Goal: Communication & Community: Answer question/provide support

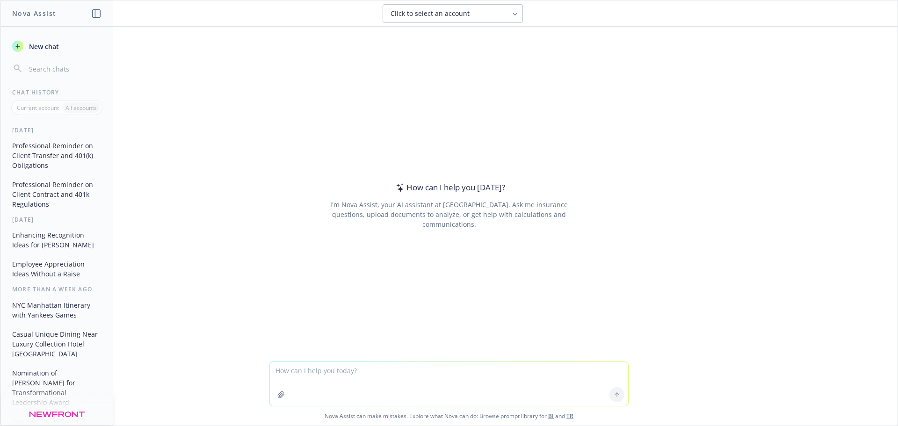
click at [367, 376] on textarea at bounding box center [449, 384] width 358 height 44
type textarea "Can you take the following descriptors of my job and write a summary?"
paste textarea
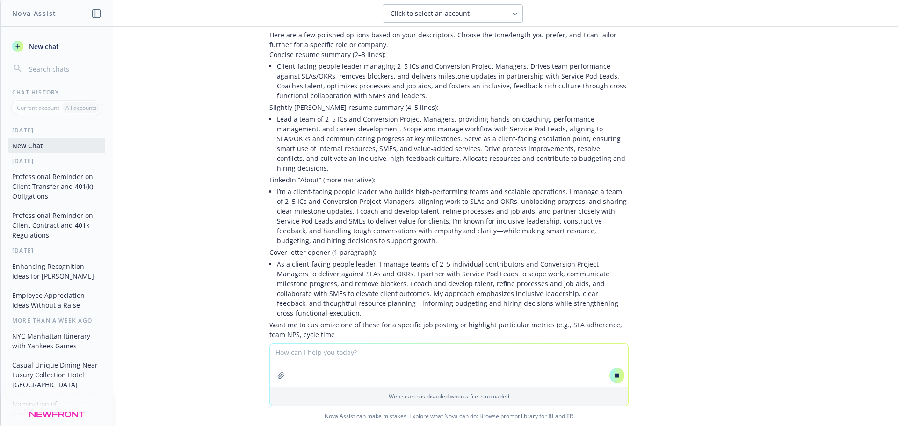
scroll to position [66, 0]
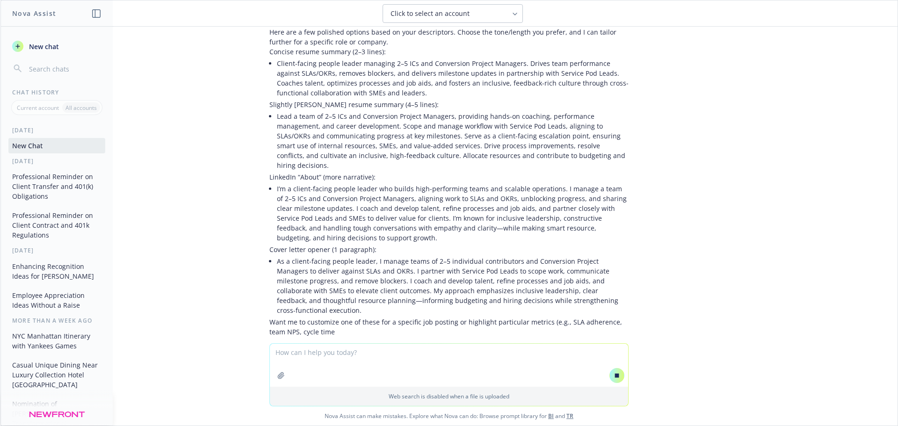
click at [297, 351] on textarea at bounding box center [449, 365] width 358 height 43
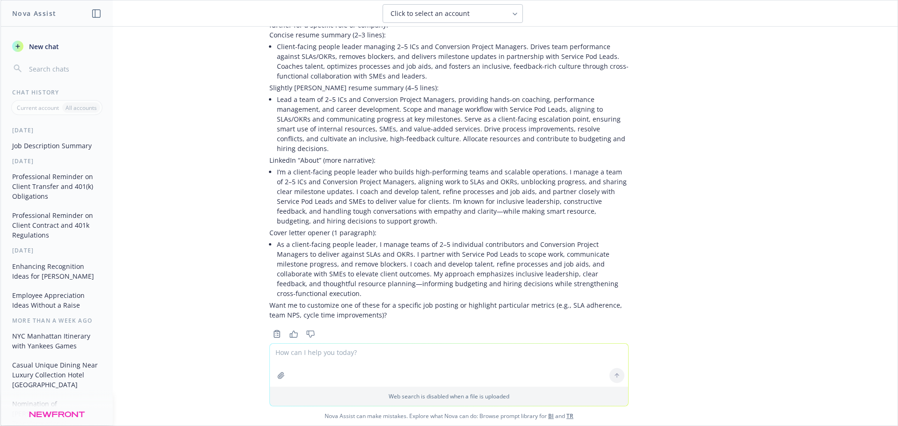
scroll to position [0, 0]
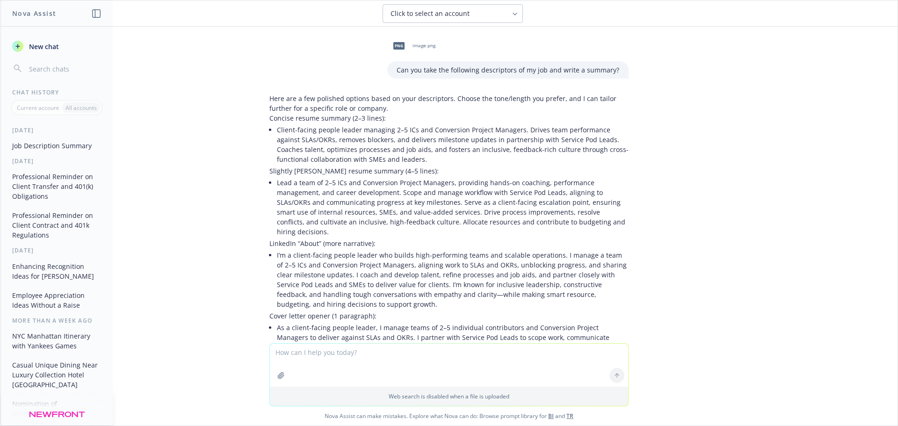
click at [347, 356] on textarea at bounding box center [449, 365] width 358 height 43
type textarea "This is for an award so please make it as glowing as possible without being bra…"
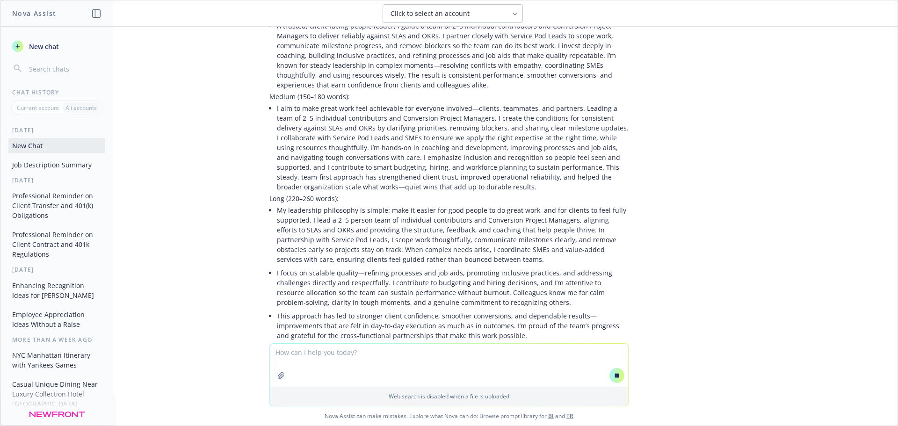
scroll to position [486, 0]
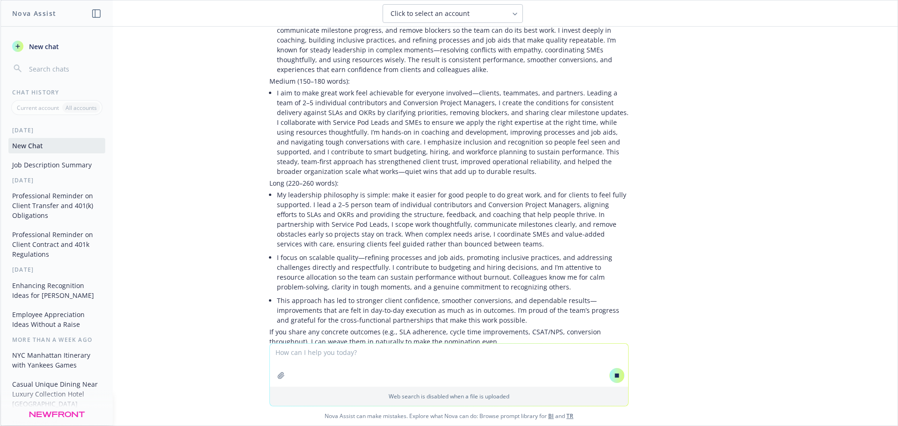
click at [299, 356] on textarea at bounding box center [449, 365] width 358 height 43
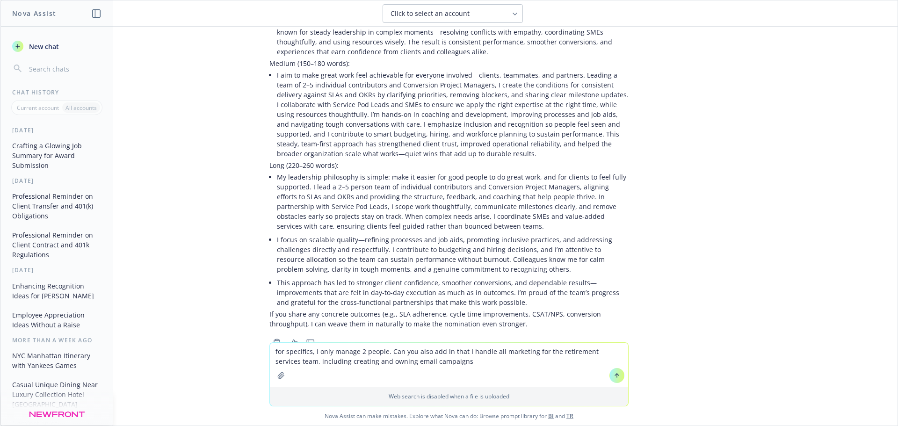
type textarea "for specifics, I only manage 2 people. Can you also add in that I handle all ma…"
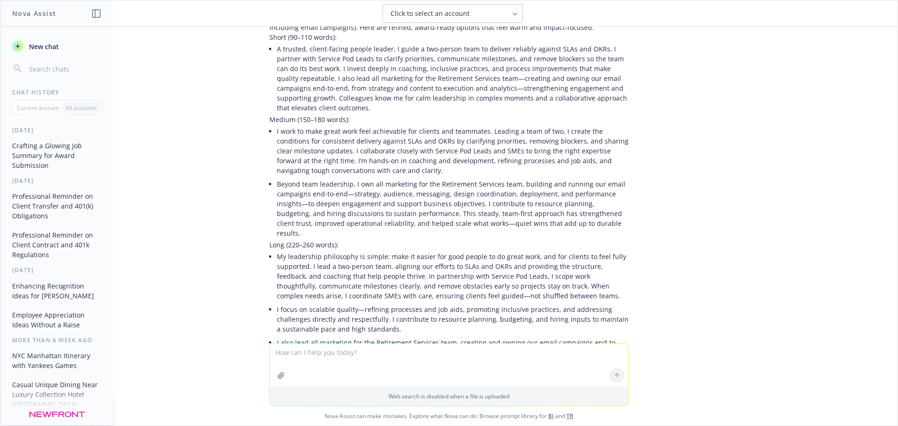
scroll to position [993, 0]
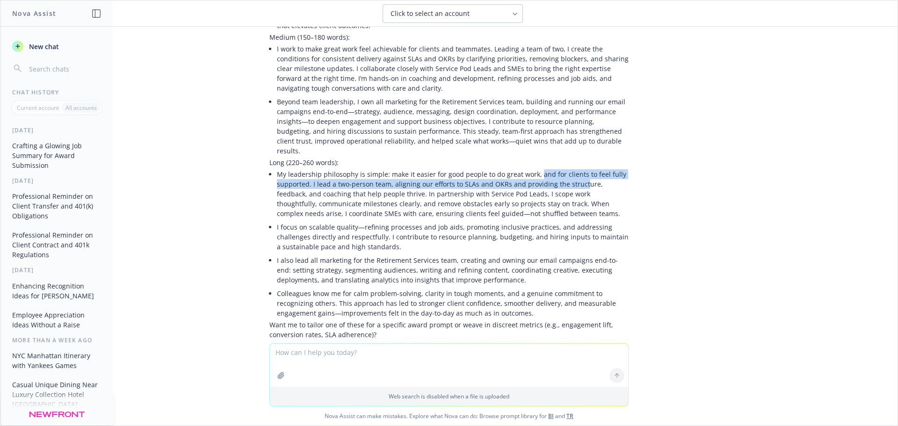
drag, startPoint x: 529, startPoint y: 135, endPoint x: 573, endPoint y: 142, distance: 44.5
click at [573, 167] on li "My leadership philosophy is simple: make it easier for good people to do great …" at bounding box center [453, 193] width 352 height 53
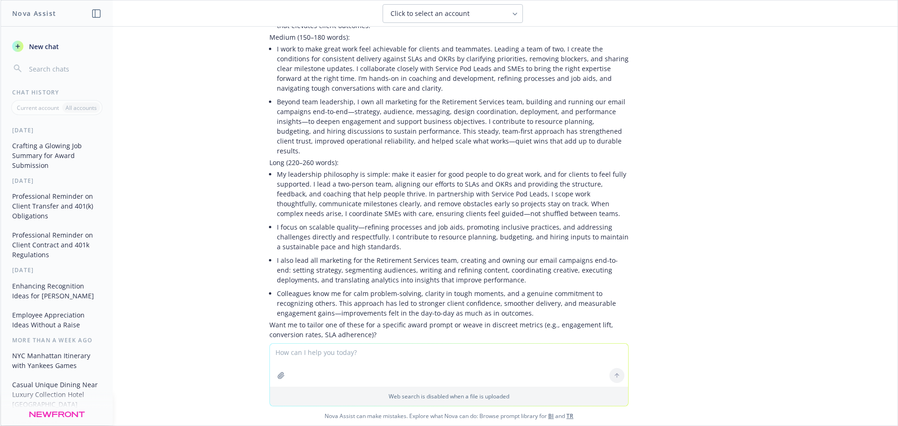
click at [574, 178] on li "My leadership philosophy is simple: make it easier for good people to do great …" at bounding box center [453, 193] width 352 height 53
click at [351, 359] on textarea at bounding box center [449, 365] width 358 height 43
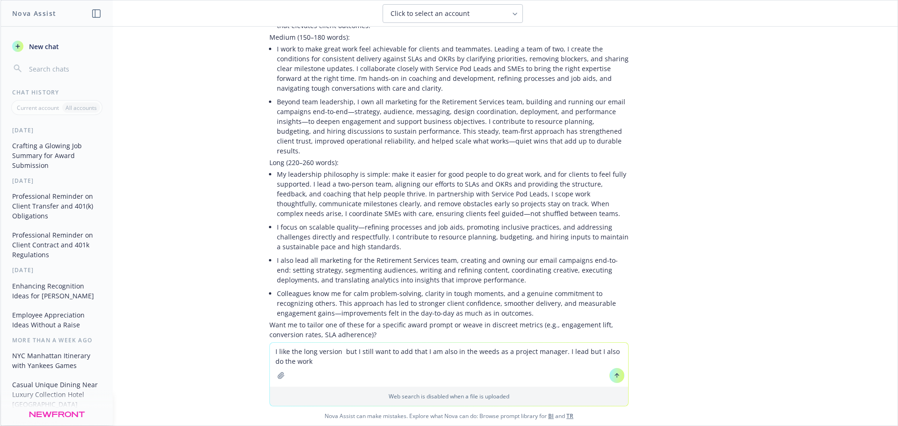
type textarea "I like the long version but I still want to add that I am also in the weeds as …"
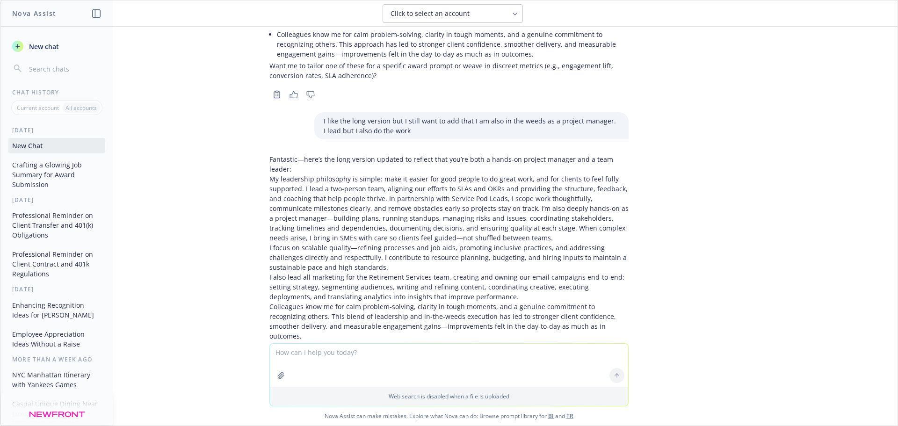
scroll to position [1253, 0]
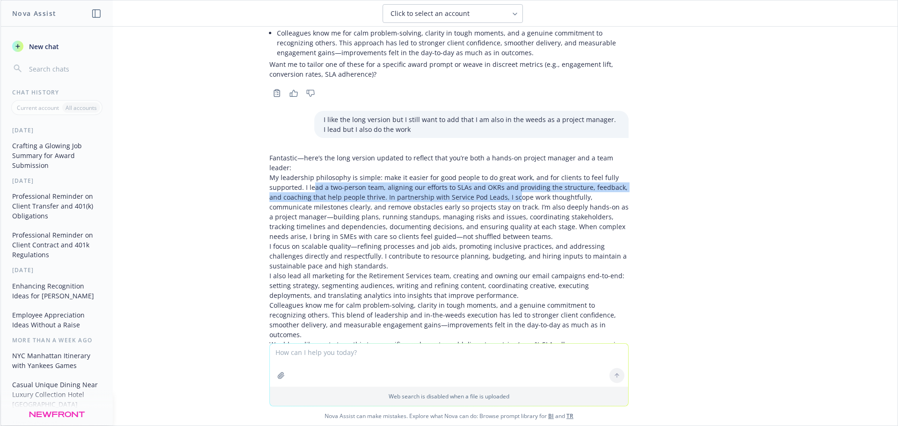
drag, startPoint x: 308, startPoint y: 137, endPoint x: 493, endPoint y: 150, distance: 185.6
click at [493, 173] on p "My leadership philosophy is simple: make it easier for good people to do great …" at bounding box center [448, 207] width 359 height 69
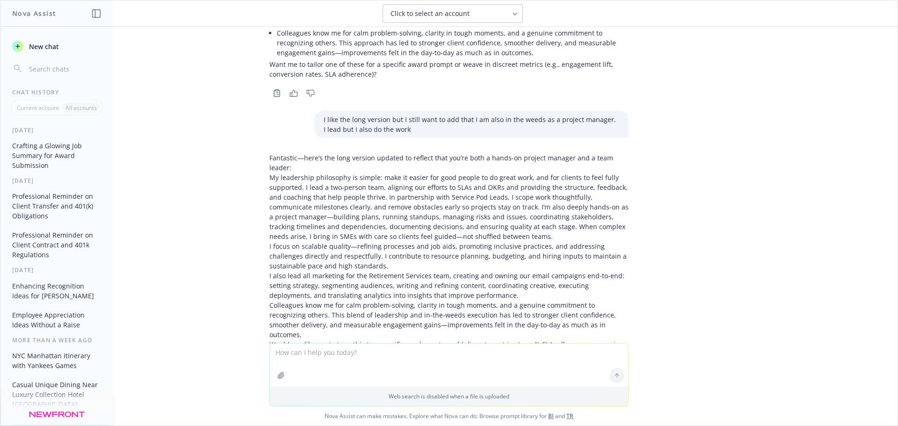
click at [505, 173] on p "My leadership philosophy is simple: make it easier for good people to do great …" at bounding box center [448, 207] width 359 height 69
click at [396, 339] on p "Would you like me to tune this to a specific word count or add discrete metrics…" at bounding box center [448, 349] width 359 height 20
click at [497, 300] on p "Colleagues know me for calm problem-solving, clarity in tough moments, and a ge…" at bounding box center [448, 319] width 359 height 39
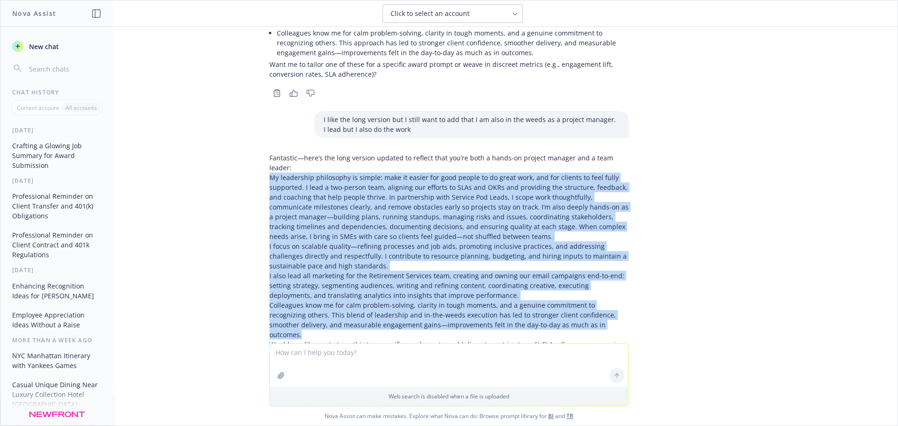
drag, startPoint x: 570, startPoint y: 275, endPoint x: 261, endPoint y: 127, distance: 342.8
click at [262, 149] on div "Fantastic—here’s the long version updated to reflect that you’re both a hands-o…" at bounding box center [449, 264] width 374 height 231
copy div "Lo ipsumdolor sitametcon ad elitse: doei te incidi utl etdo magnaa en ad minim …"
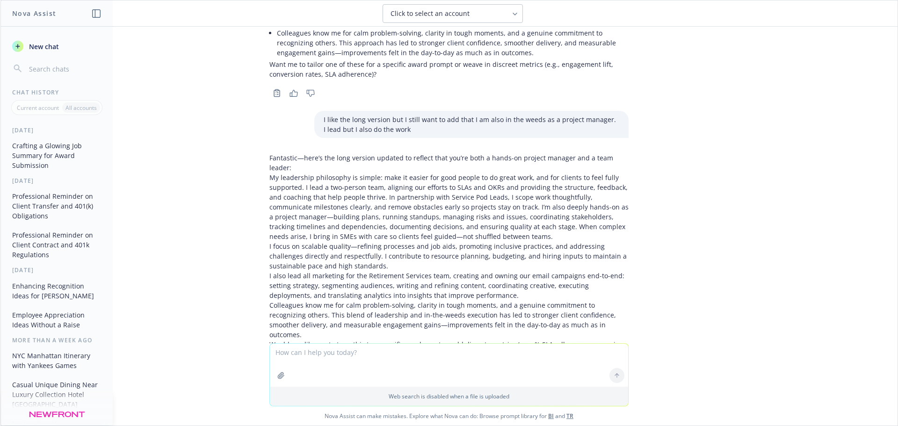
click at [318, 350] on textarea at bounding box center [449, 365] width 358 height 43
click at [303, 359] on textarea at bounding box center [449, 365] width 358 height 43
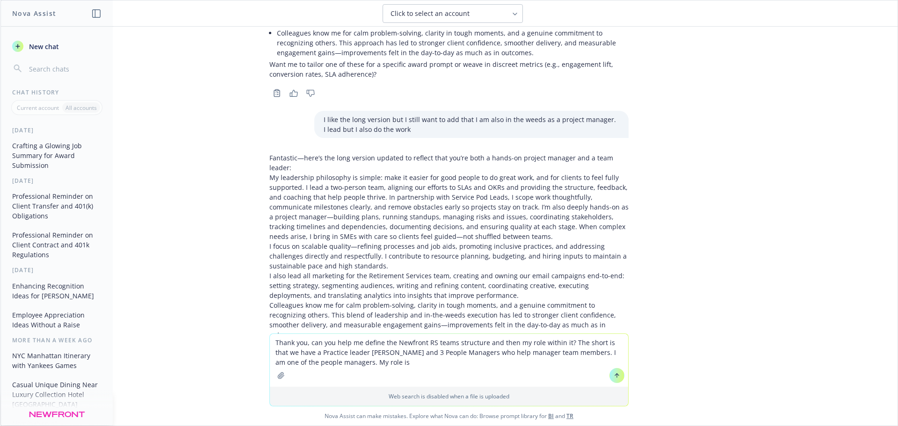
click at [548, 353] on textarea "Thank you, can you help me define the Newfront RS teams structure and then my r…" at bounding box center [449, 360] width 358 height 53
drag, startPoint x: 591, startPoint y: 366, endPoint x: 557, endPoint y: 365, distance: 34.6
click at [557, 365] on textarea "Thank you, can you help me define the Newfront RS teams structure and then my r…" at bounding box center [449, 360] width 358 height 53
click at [559, 359] on textarea "Thank you, can you help me define the Newfront RS teams structure and then my r…" at bounding box center [449, 360] width 358 height 53
drag, startPoint x: 569, startPoint y: 367, endPoint x: 239, endPoint y: 321, distance: 332.7
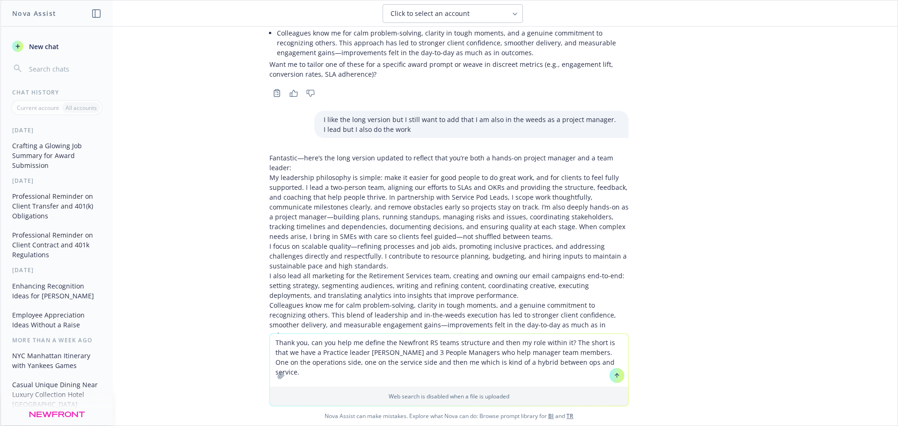
click at [239, 321] on div "png image.png Can you take the following descriptors of my job and write a summ…" at bounding box center [448, 226] width 897 height 399
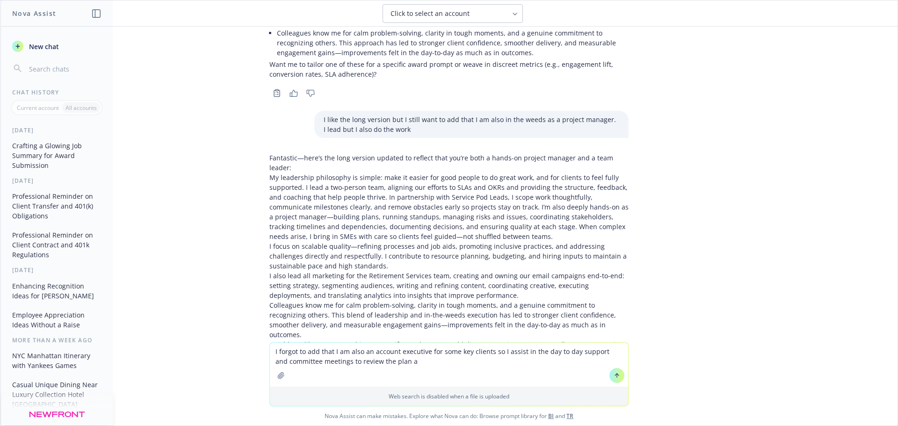
type textarea "I forgot to add that I am also an account executive for some key clients so I a…"
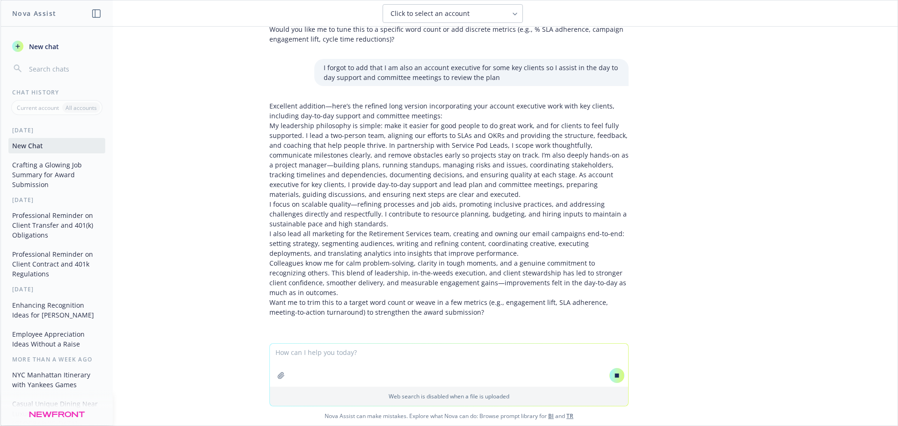
scroll to position [1533, 0]
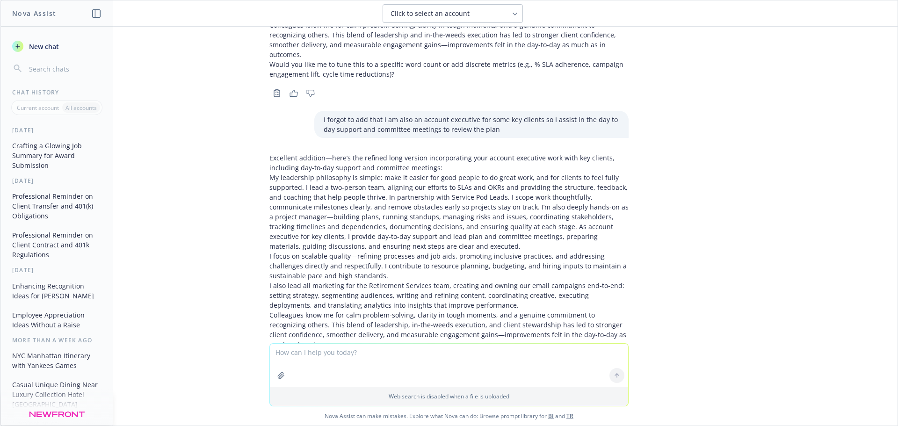
drag, startPoint x: 355, startPoint y: 350, endPoint x: 345, endPoint y: 346, distance: 11.4
click at [347, 348] on textarea at bounding box center [449, 365] width 358 height 43
type textarea "Cna you highlight what changed please?"
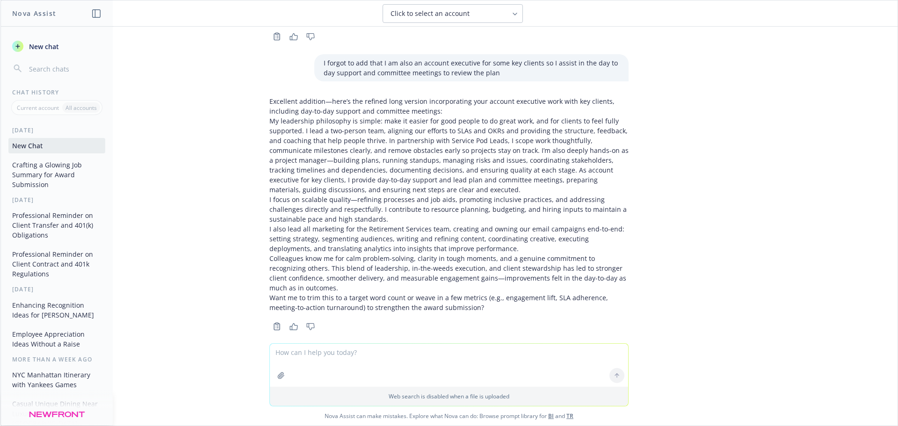
scroll to position [1747, 0]
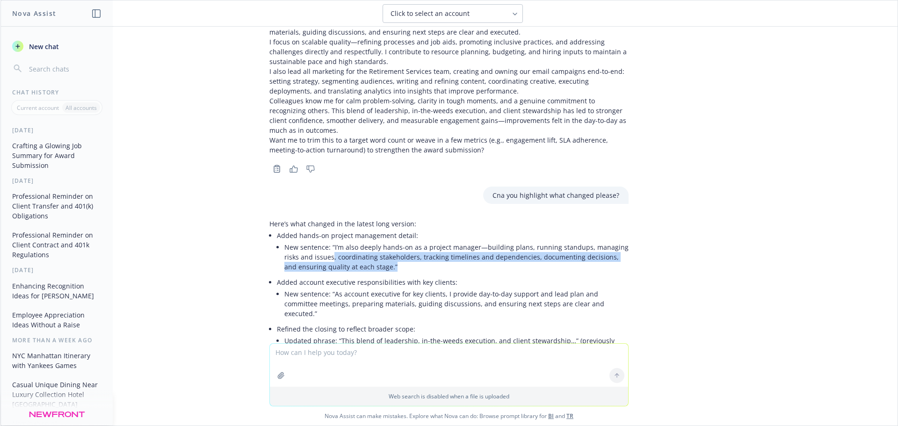
drag, startPoint x: 324, startPoint y: 188, endPoint x: 427, endPoint y: 195, distance: 102.6
click at [427, 240] on li "New sentence: “I’m also deeply hands-on as a project manager—building plans, ru…" at bounding box center [456, 256] width 344 height 33
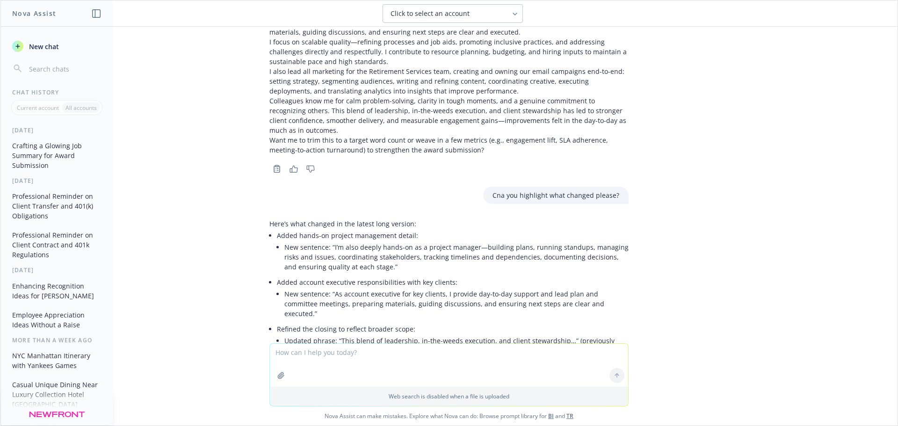
click at [413, 275] on li "Added account executive responsibilities with key clients: New sentence: “As ac…" at bounding box center [453, 298] width 352 height 47
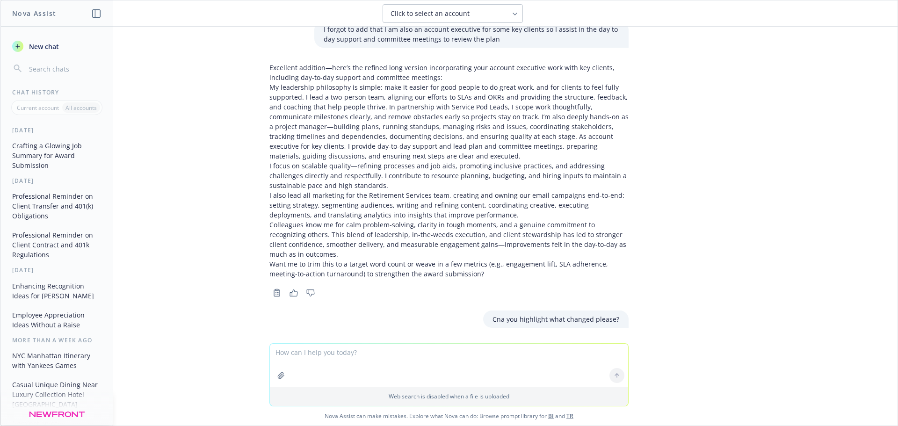
scroll to position [1607, 0]
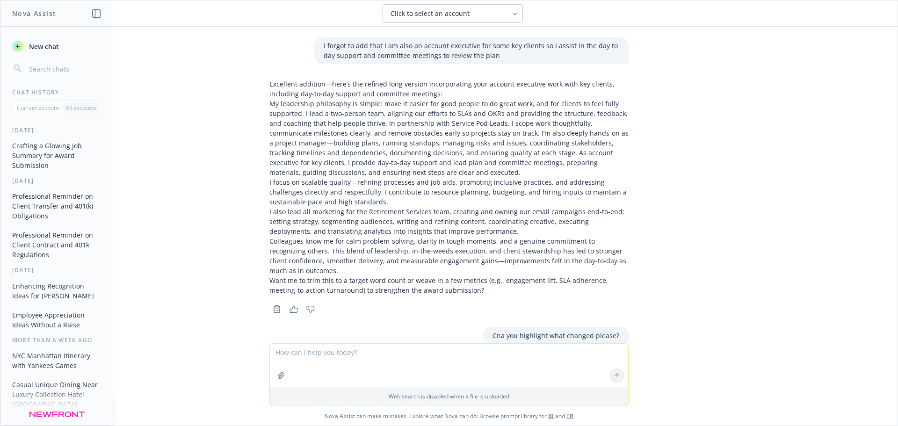
click at [303, 99] on p "My leadership philosophy is simple: make it easier for good people to do great …" at bounding box center [448, 138] width 359 height 79
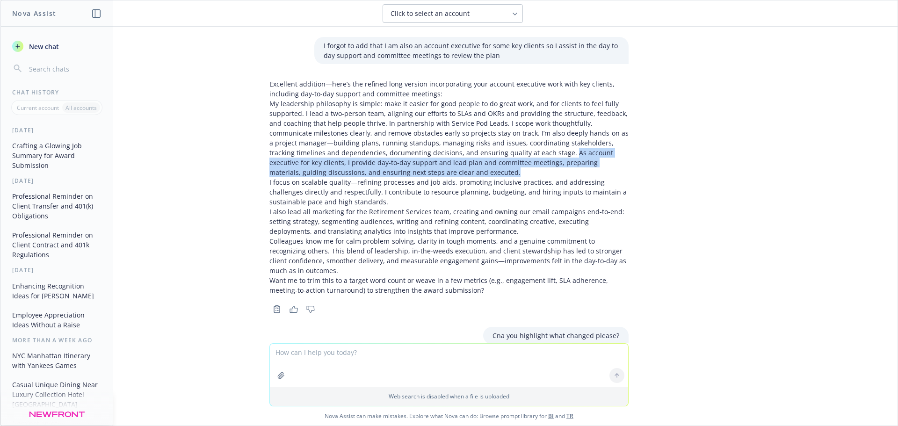
drag, startPoint x: 503, startPoint y: 93, endPoint x: 401, endPoint y: 113, distance: 103.8
click at [401, 113] on p "My leadership philosophy is simple: make it easier for good people to do great …" at bounding box center [448, 138] width 359 height 79
copy p "As account executive for key clients, I provide day-to-day support and lead pla…"
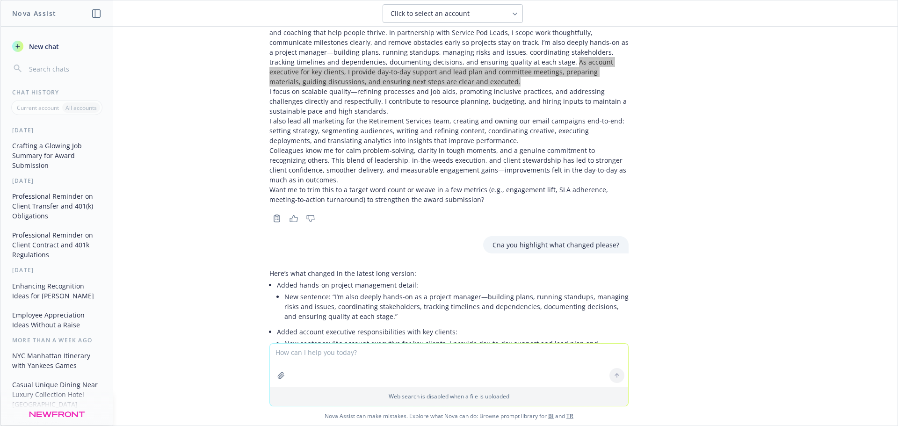
scroll to position [1747, 0]
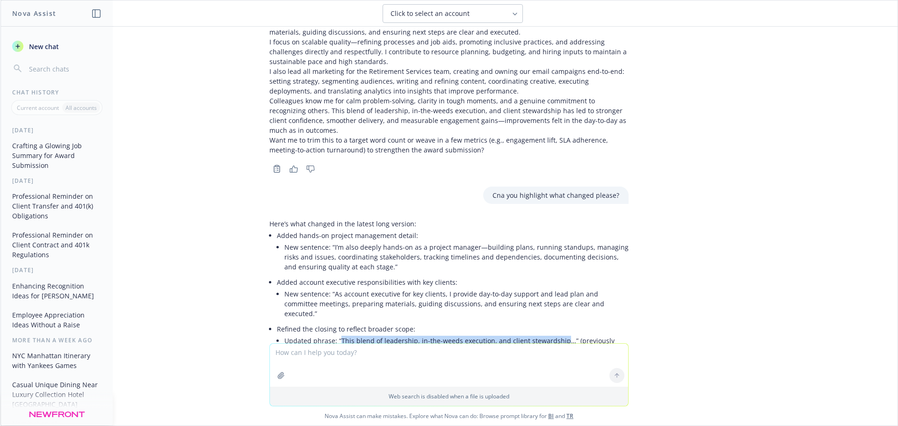
drag, startPoint x: 333, startPoint y: 262, endPoint x: 550, endPoint y: 259, distance: 217.0
click at [550, 334] on li "Updated phrase: “This blend of leadership, in-the-weeds execution, and client s…" at bounding box center [456, 345] width 344 height 23
copy li "This blend of leadership, in-the-weeds execution, and client stewardship"
click at [360, 362] on textarea at bounding box center [449, 365] width 358 height 43
click at [359, 350] on textarea at bounding box center [449, 365] width 358 height 43
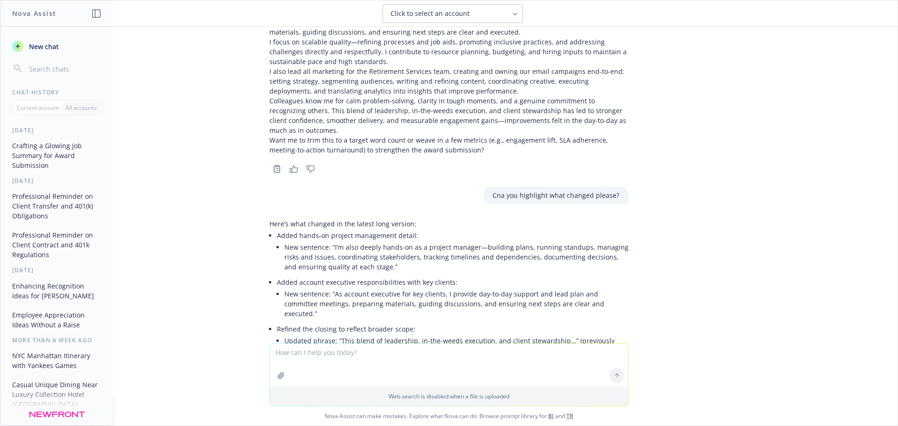
paste textarea "Lo ipsumdolor sitametcon ad elitse: doei te incidi utl etdo magnaa en ad minim …"
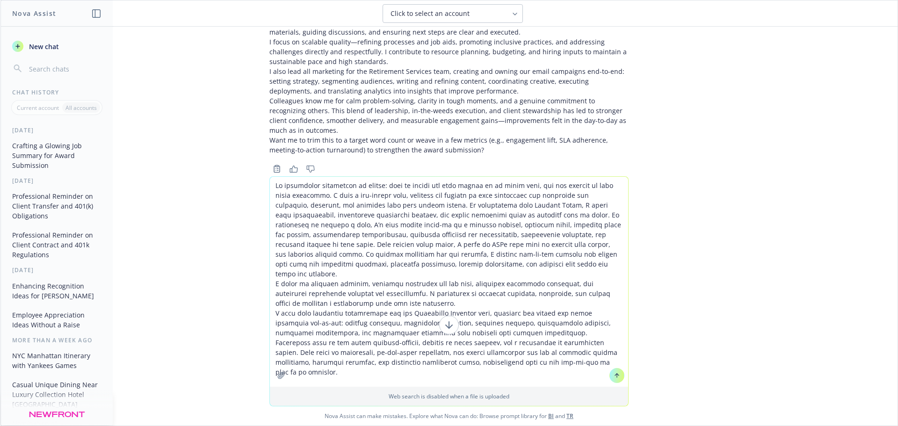
drag, startPoint x: 340, startPoint y: 368, endPoint x: 261, endPoint y: 172, distance: 211.7
click at [261, 172] on div "png image.png Can you take the following descriptors of my job and write a summ…" at bounding box center [448, 226] width 897 height 399
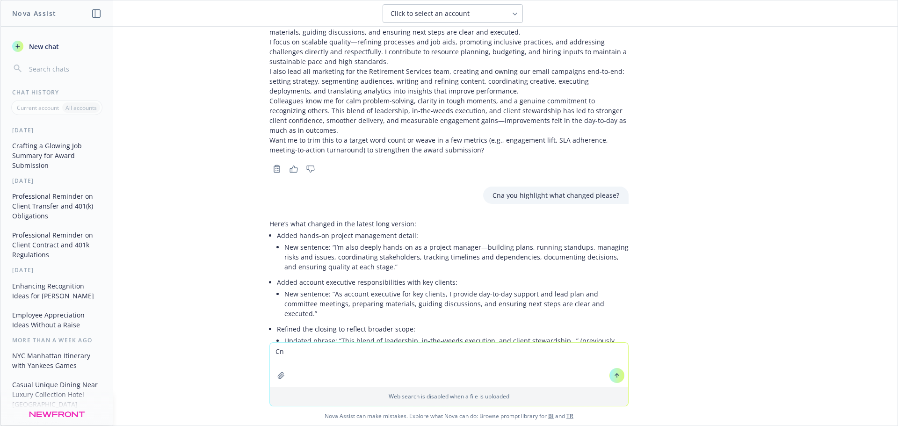
type textarea "C"
paste textarea "Please describe your team structure (if applicable) and service model and descr…"
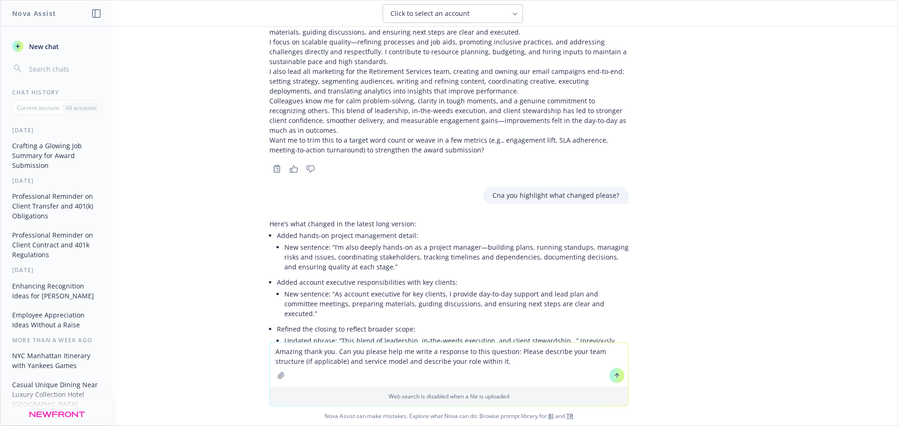
drag, startPoint x: 609, startPoint y: 395, endPoint x: 517, endPoint y: 363, distance: 97.2
click at [517, 363] on textarea "Amazing thank you. Can you please help me write a response to this question: Pl…" at bounding box center [449, 365] width 358 height 44
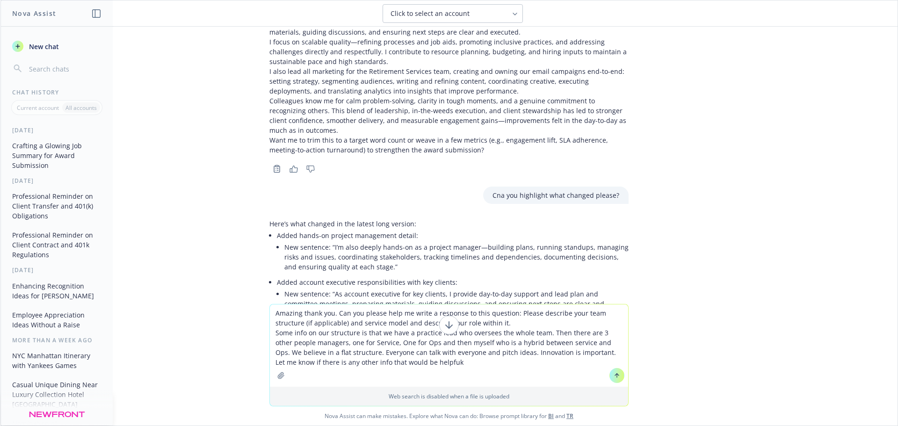
type textarea "Amazing thank you. Can you please help me write a response to this question: Pl…"
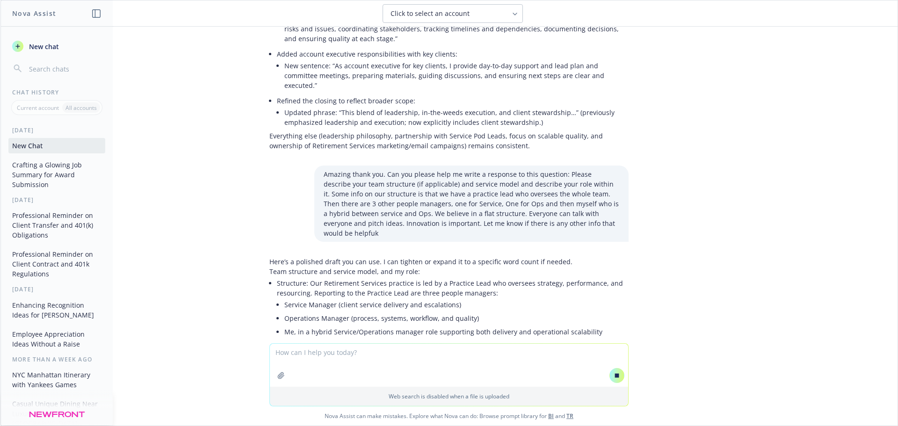
scroll to position [1906, 0]
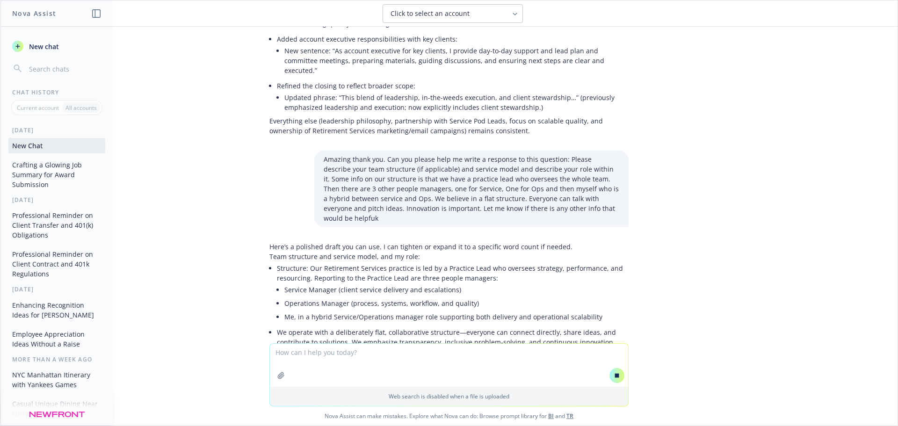
click at [382, 261] on li "Structure: Our Retirement Services practice is led by a Practice Lead who overs…" at bounding box center [453, 293] width 352 height 64
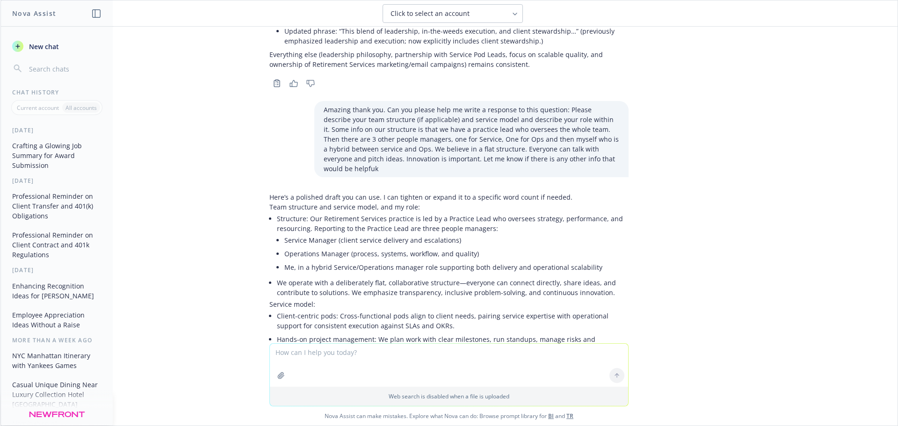
scroll to position [2053, 0]
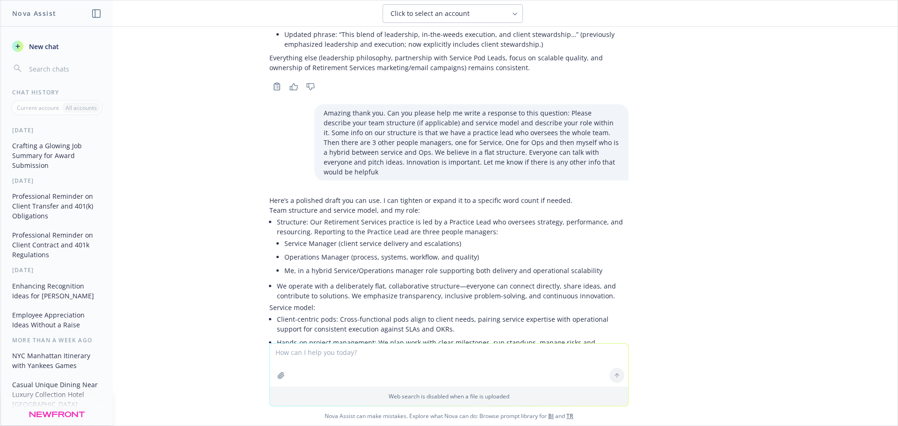
click at [304, 215] on li "Structure: Our Retirement Services practice is led by a Practice Lead who overs…" at bounding box center [453, 247] width 352 height 64
click at [338, 237] on li "Service Manager (client service delivery and escalations)" at bounding box center [456, 244] width 344 height 14
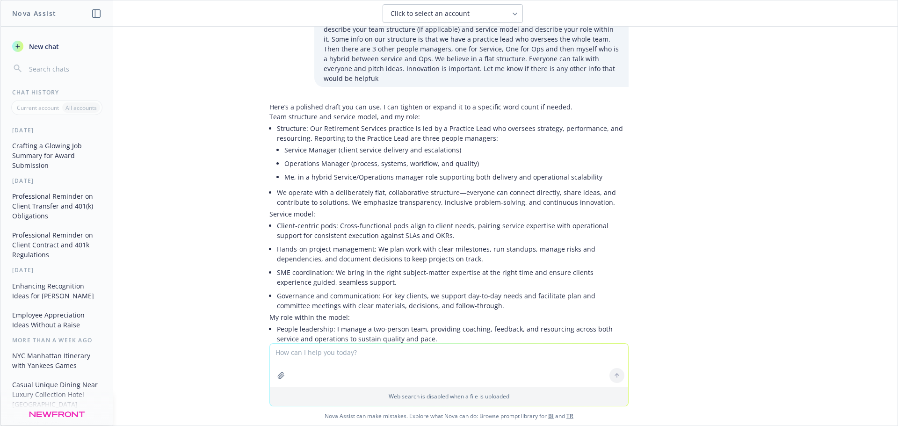
scroll to position [2240, 0]
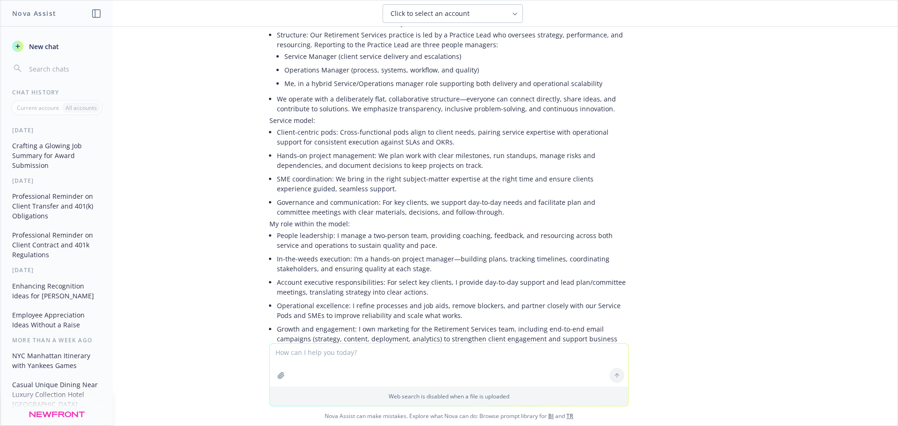
click at [334, 229] on li "People leadership: I manage a two-person team, providing coaching, feedback, an…" at bounding box center [453, 240] width 352 height 23
click at [293, 358] on textarea at bounding box center [449, 365] width 358 height 43
type textarea "can we shortent this a bit?"
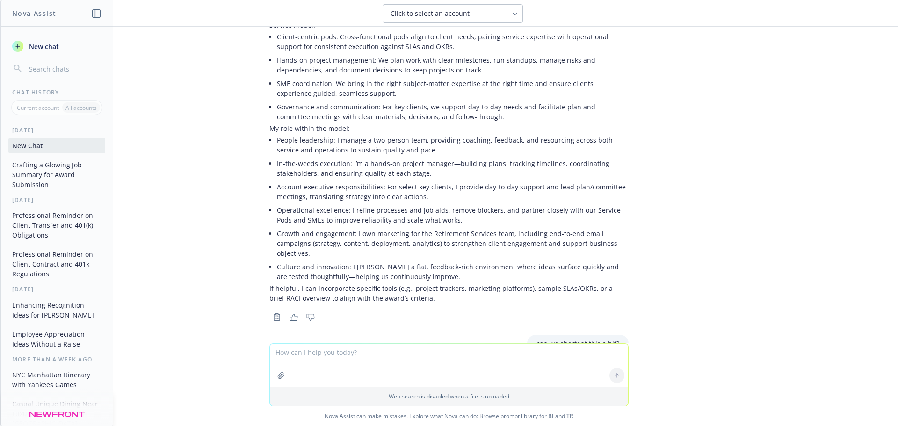
scroll to position [2494, 0]
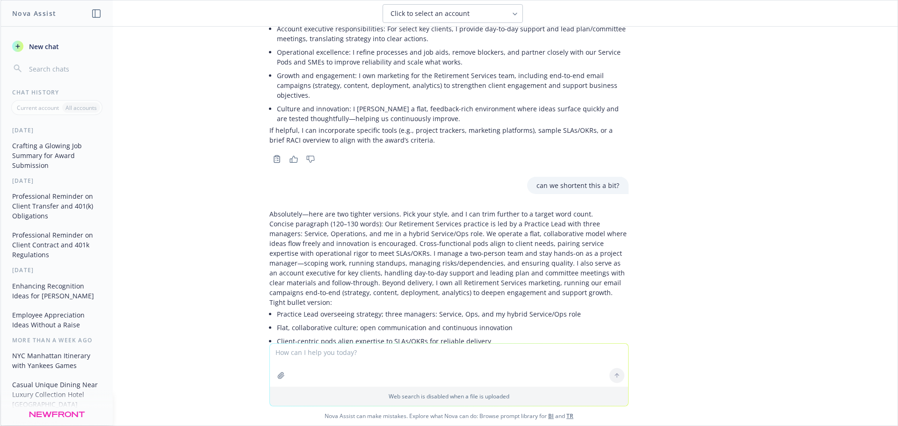
click at [315, 219] on p "Concise paragraph (120–130 words): Our Retirement Services practice is led by a…" at bounding box center [448, 258] width 359 height 79
click at [299, 219] on p "Concise paragraph (120–130 words): Our Retirement Services practice is led by a…" at bounding box center [448, 258] width 359 height 79
click at [324, 358] on textarea at bounding box center [449, 365] width 358 height 43
click at [339, 352] on textarea at bounding box center [449, 365] width 358 height 43
type textarea "C"
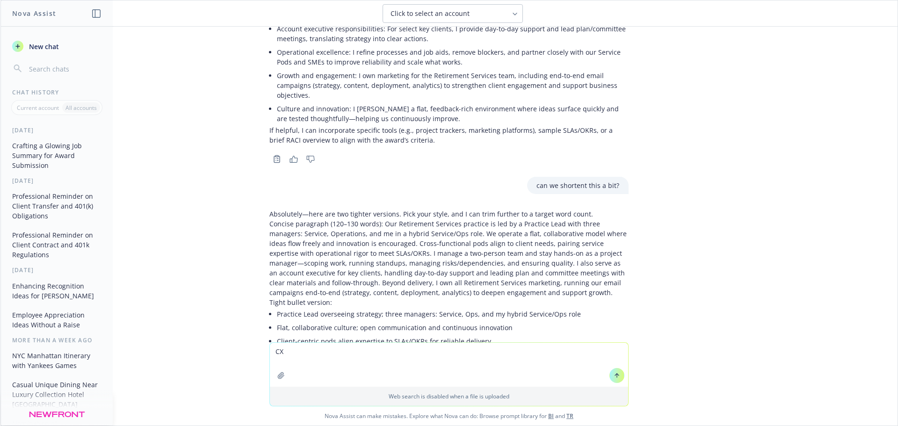
type textarea "C"
type textarea "Can this be in a paragraph form? Lets shoot for under 500 words"
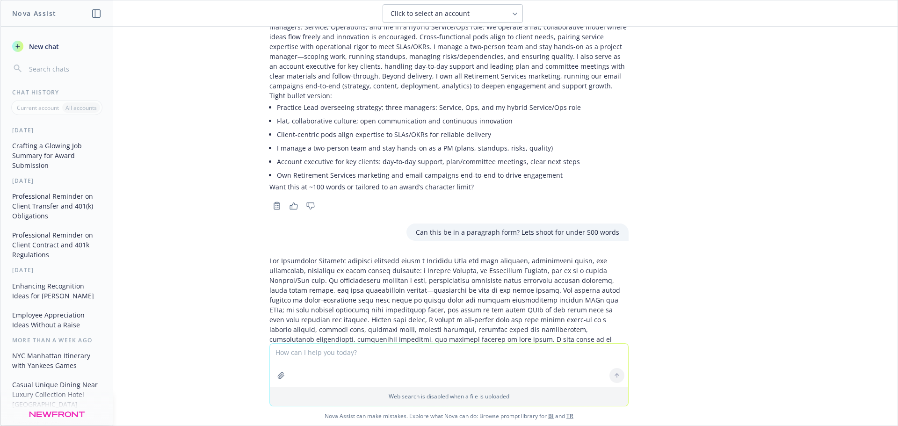
scroll to position [2705, 0]
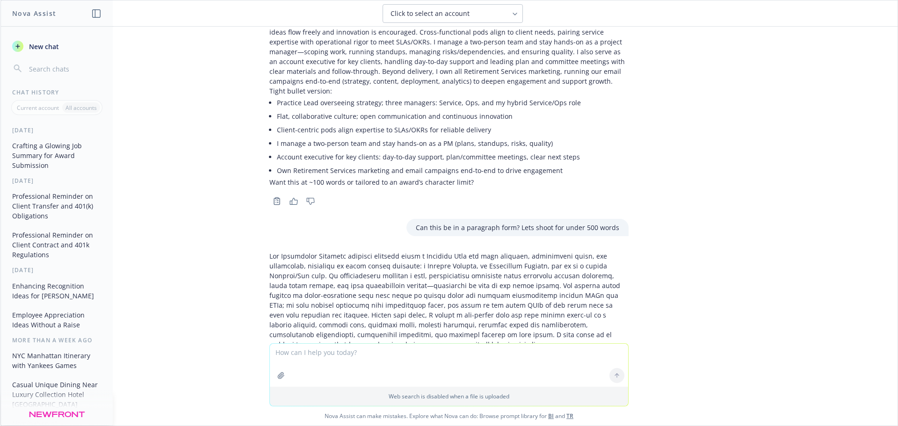
click at [379, 251] on p at bounding box center [448, 329] width 359 height 157
drag, startPoint x: 306, startPoint y: 170, endPoint x: 456, endPoint y: 170, distance: 150.6
click at [456, 251] on p at bounding box center [448, 329] width 359 height 157
click at [457, 251] on p at bounding box center [448, 329] width 359 height 157
drag, startPoint x: 369, startPoint y: 171, endPoint x: 576, endPoint y: 171, distance: 206.2
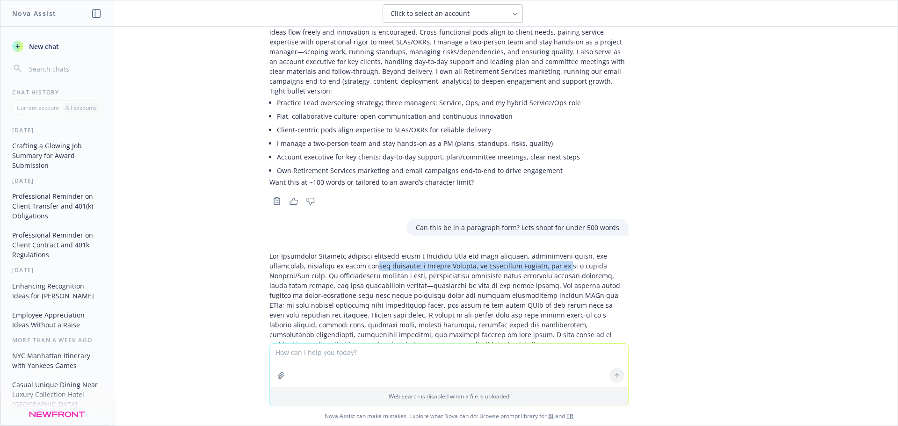
click at [576, 251] on p at bounding box center [448, 329] width 359 height 157
click at [360, 251] on p at bounding box center [448, 329] width 359 height 157
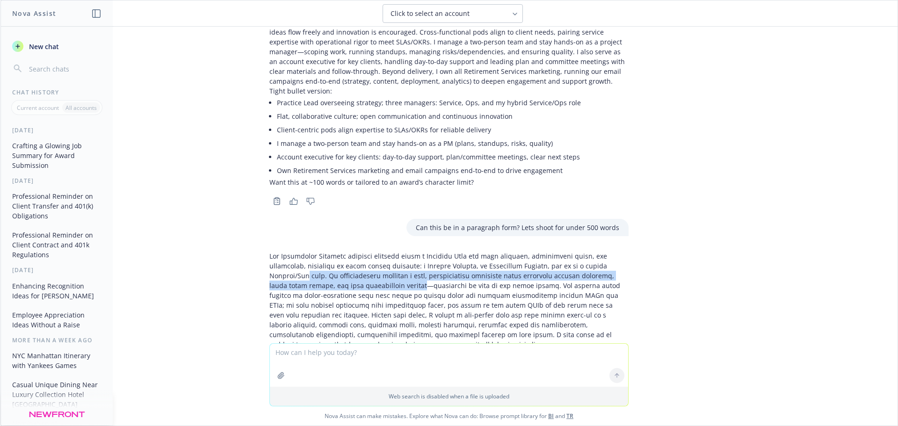
drag, startPoint x: 298, startPoint y: 178, endPoint x: 401, endPoint y: 183, distance: 103.5
click at [401, 251] on p at bounding box center [448, 329] width 359 height 157
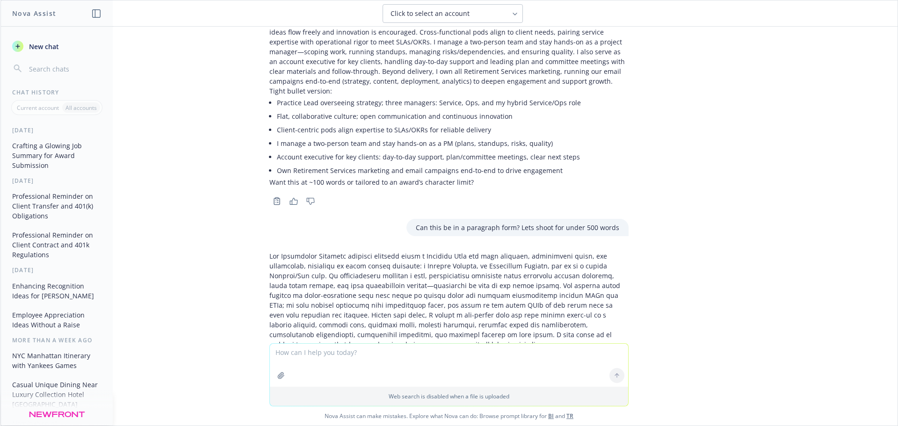
click at [458, 251] on p at bounding box center [448, 329] width 359 height 157
drag, startPoint x: 291, startPoint y: 187, endPoint x: 383, endPoint y: 187, distance: 91.6
click at [383, 251] on p at bounding box center [448, 329] width 359 height 157
click at [413, 251] on p at bounding box center [448, 329] width 359 height 157
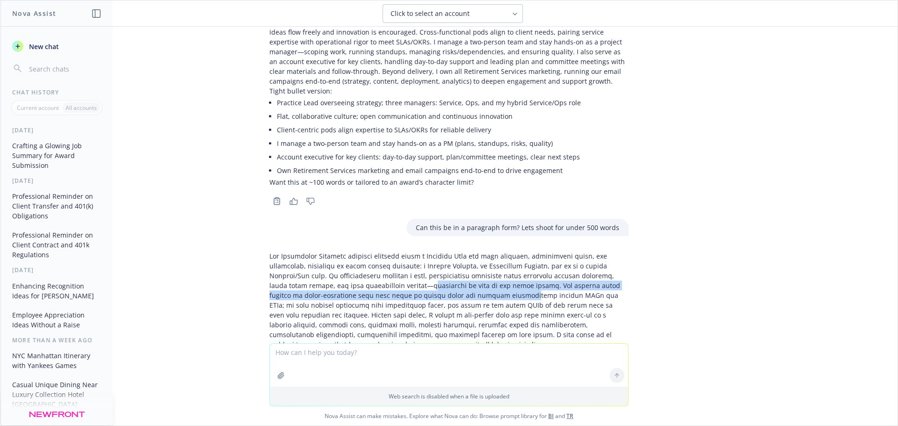
drag, startPoint x: 408, startPoint y: 188, endPoint x: 468, endPoint y: 193, distance: 60.9
click at [468, 251] on p at bounding box center [448, 329] width 359 height 157
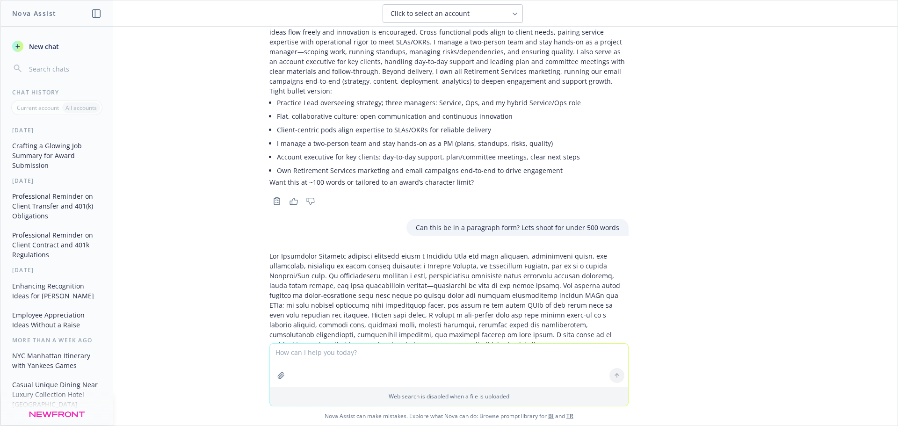
click at [512, 251] on p at bounding box center [448, 329] width 359 height 157
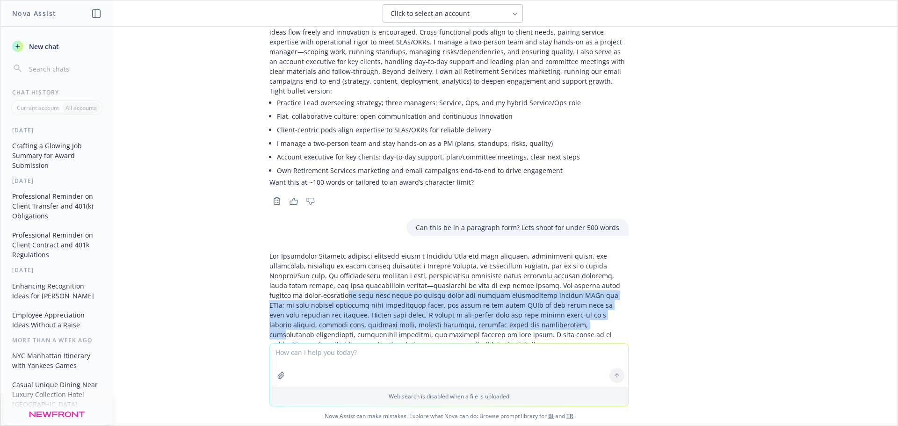
drag, startPoint x: 306, startPoint y: 197, endPoint x: 461, endPoint y: 224, distance: 157.1
click at [461, 251] on p at bounding box center [448, 329] width 359 height 157
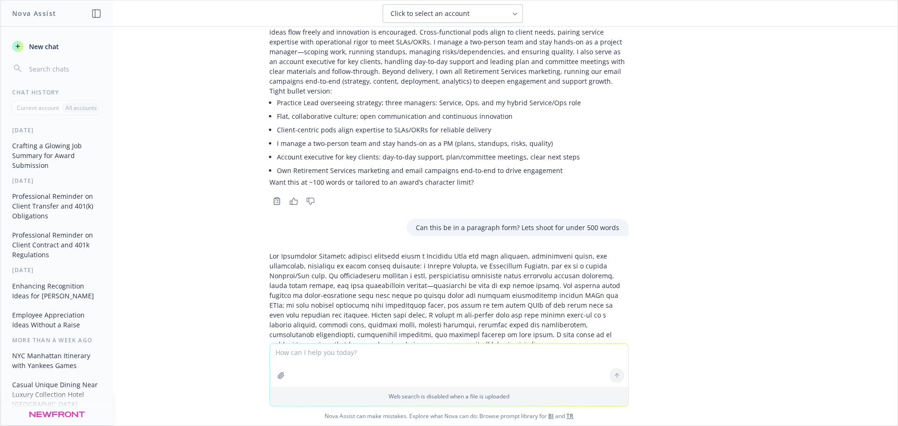
click at [468, 263] on p at bounding box center [448, 329] width 359 height 157
click at [469, 251] on p at bounding box center [448, 329] width 359 height 157
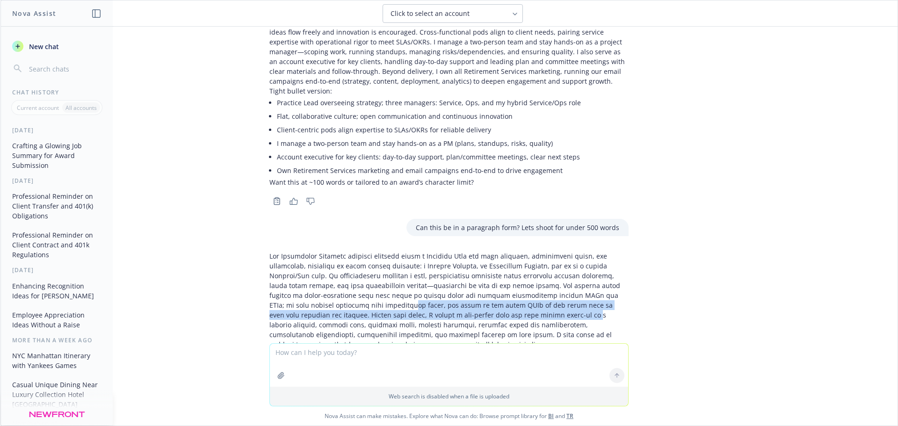
drag, startPoint x: 338, startPoint y: 207, endPoint x: 476, endPoint y: 215, distance: 138.2
click at [476, 251] on p at bounding box center [448, 329] width 359 height 157
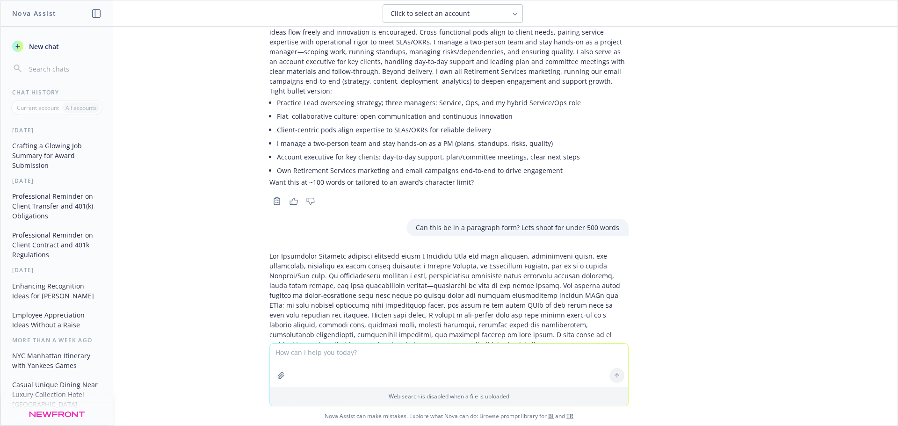
click at [455, 263] on p at bounding box center [448, 329] width 359 height 157
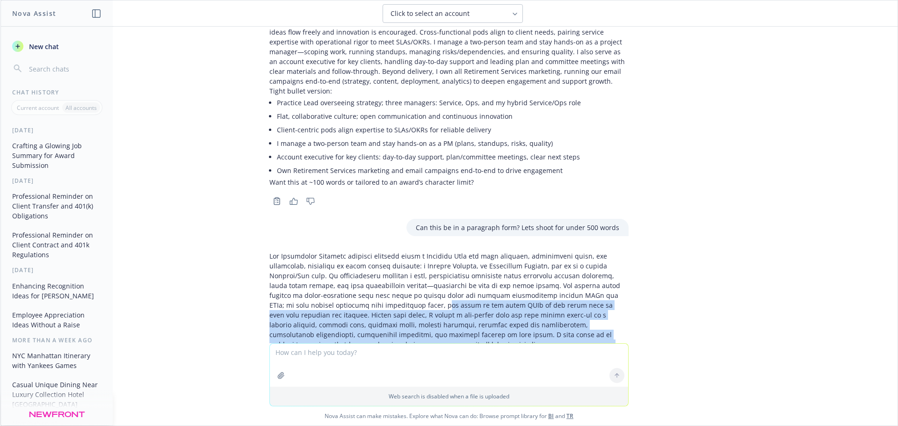
drag, startPoint x: 365, startPoint y: 207, endPoint x: 476, endPoint y: 252, distance: 120.4
click at [476, 252] on p at bounding box center [448, 329] width 359 height 157
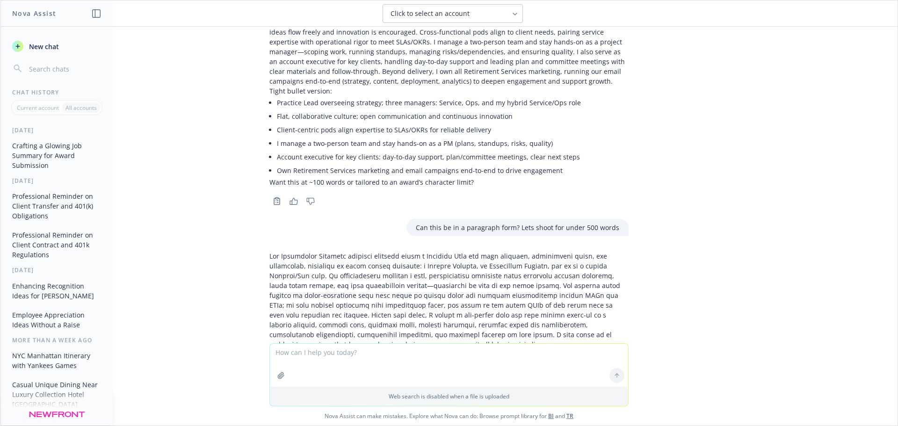
click at [504, 269] on p at bounding box center [448, 329] width 359 height 157
drag, startPoint x: 319, startPoint y: 216, endPoint x: 314, endPoint y: 217, distance: 5.5
click at [318, 251] on p at bounding box center [448, 329] width 359 height 157
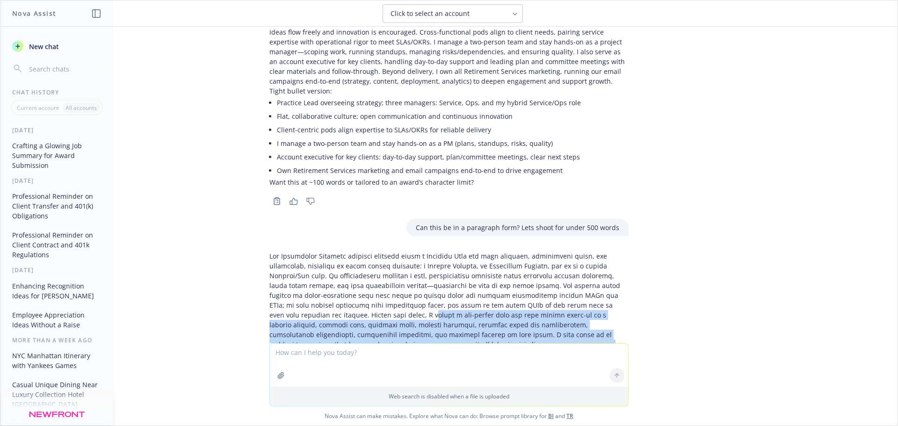
drag, startPoint x: 307, startPoint y: 218, endPoint x: 449, endPoint y: 259, distance: 148.4
click at [449, 259] on p at bounding box center [448, 329] width 359 height 157
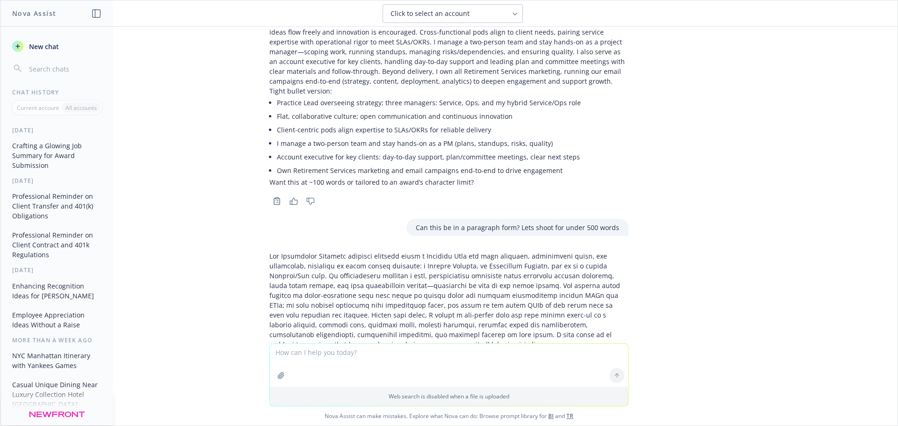
click at [504, 277] on p at bounding box center [448, 329] width 359 height 157
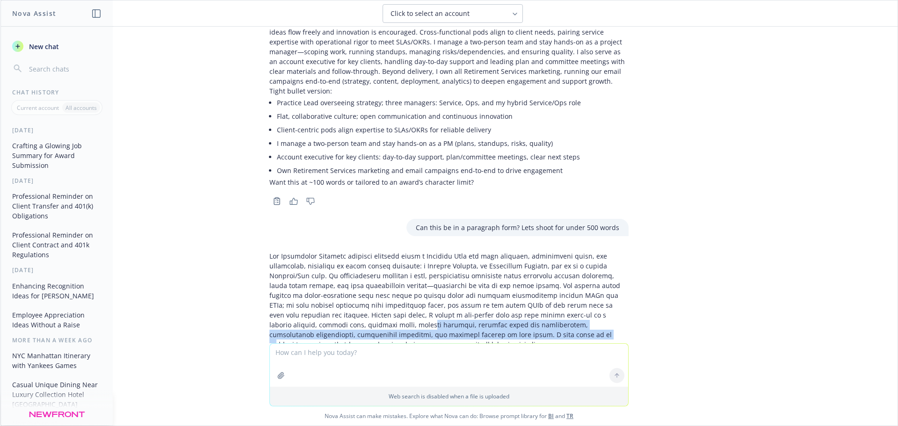
drag, startPoint x: 298, startPoint y: 228, endPoint x: 418, endPoint y: 239, distance: 120.2
click at [418, 251] on p at bounding box center [448, 329] width 359 height 157
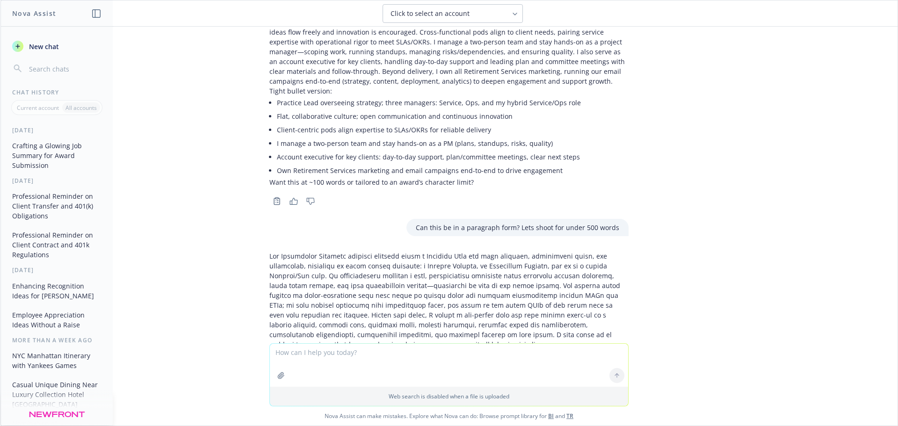
click at [437, 285] on p at bounding box center [448, 329] width 359 height 157
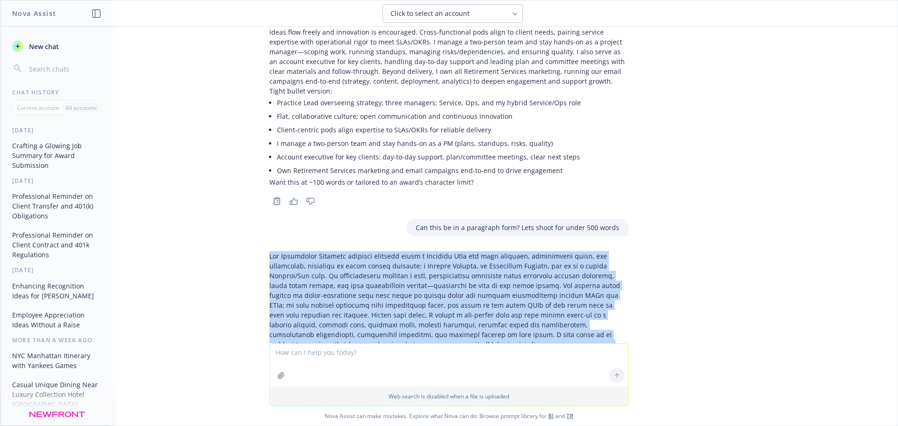
drag, startPoint x: 262, startPoint y: 159, endPoint x: 643, endPoint y: 302, distance: 407.0
click at [643, 302] on div "png image.png Can you take the following descriptors of my job and write a summ…" at bounding box center [448, 185] width 897 height 317
copy p "Lor Ipsumdolor Sitametc adipisci elitsedd eiusm t Incididu Utla etd magn aliqua…"
